Goal: Navigation & Orientation: Find specific page/section

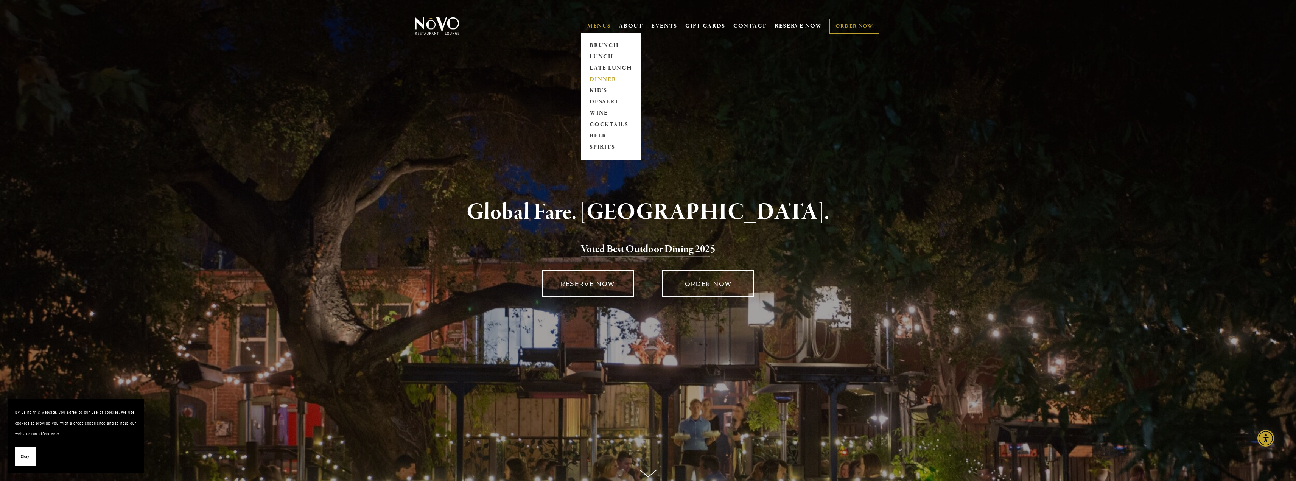
click at [605, 77] on link "DINNER" at bounding box center [610, 79] width 47 height 11
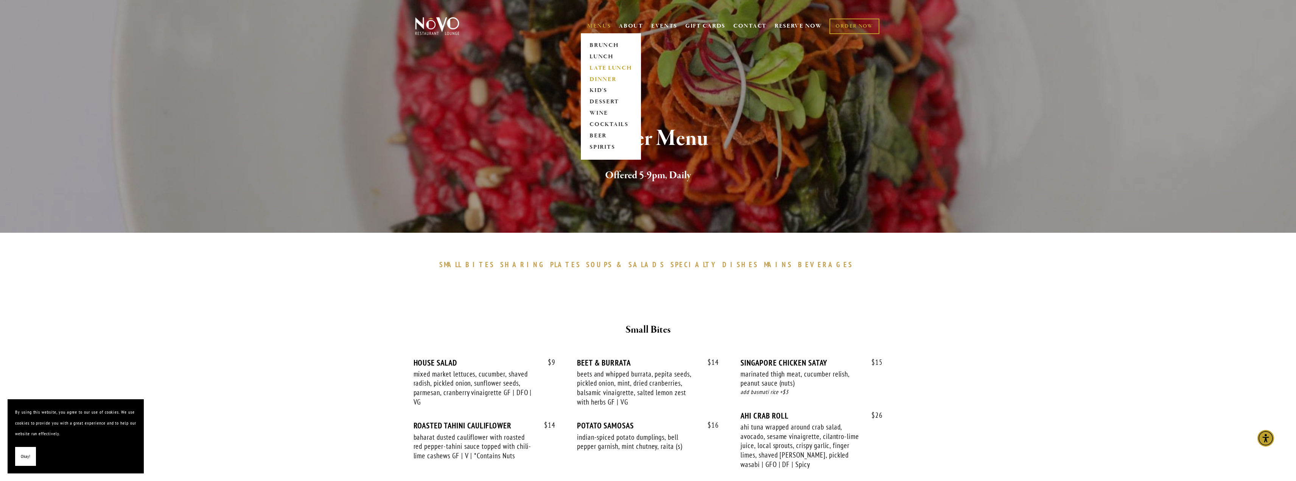
click at [601, 65] on link "LATE LUNCH" at bounding box center [610, 67] width 47 height 11
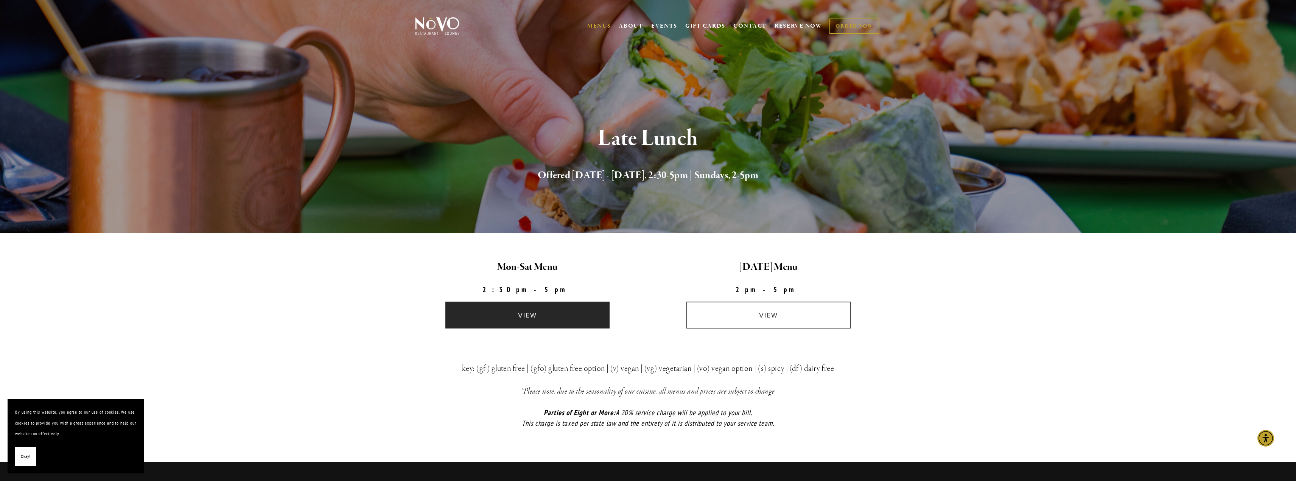
click at [560, 308] on link "view" at bounding box center [527, 315] width 164 height 27
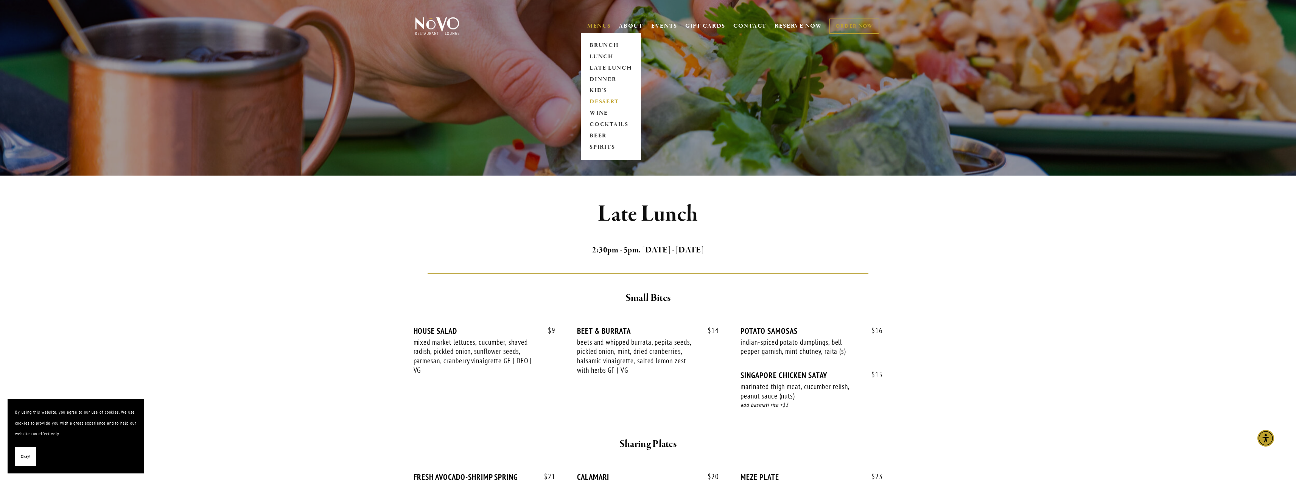
click at [603, 103] on link "DESSERT" at bounding box center [610, 102] width 47 height 11
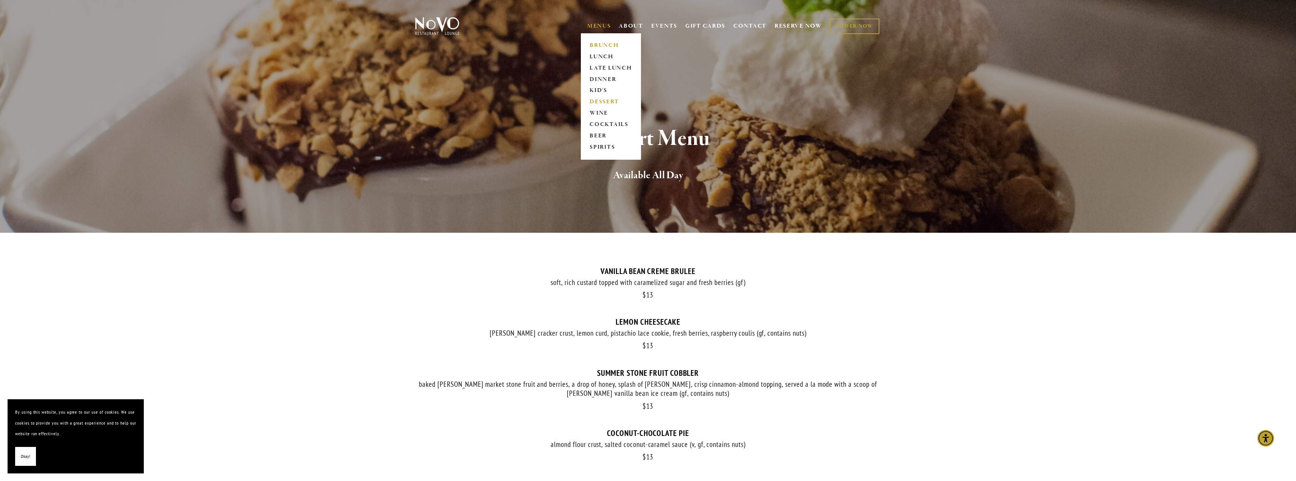
click at [606, 45] on link "BRUNCH" at bounding box center [610, 45] width 47 height 11
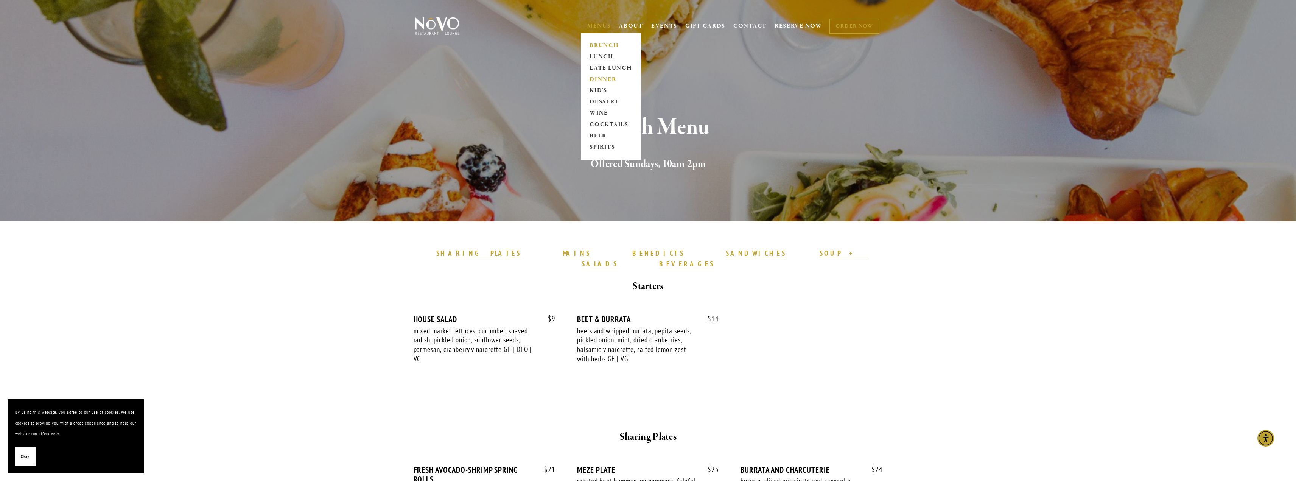
click at [599, 76] on link "DINNER" at bounding box center [610, 79] width 47 height 11
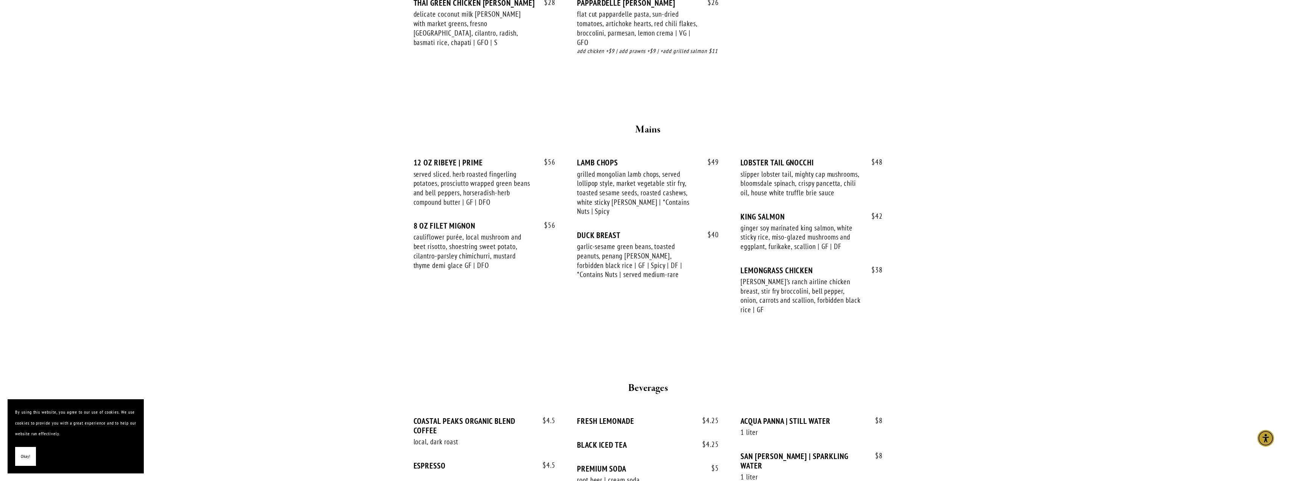
scroll to position [1249, 0]
